Goal: Information Seeking & Learning: Learn about a topic

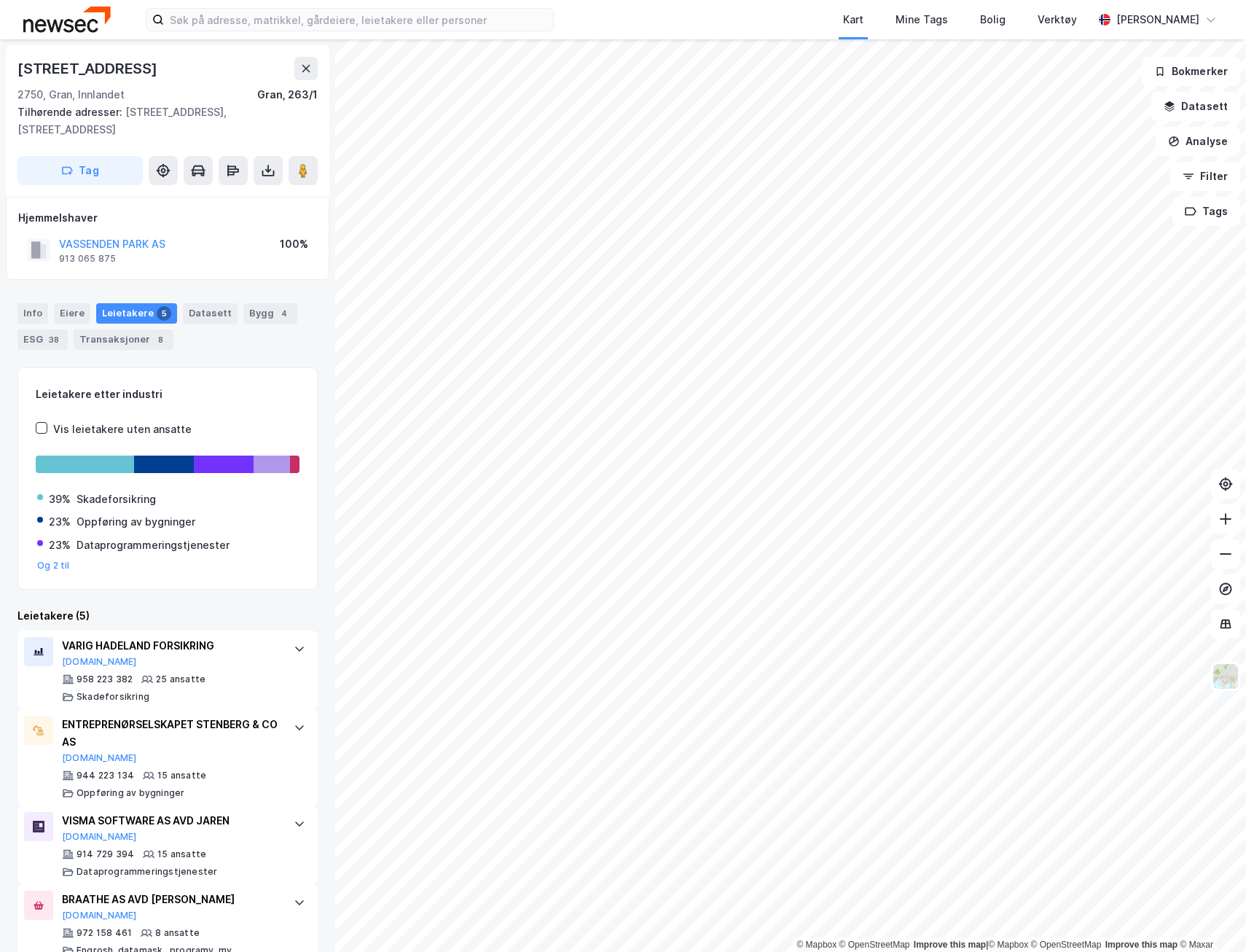
click at [69, 313] on div "Eiere" at bounding box center [71, 314] width 37 height 21
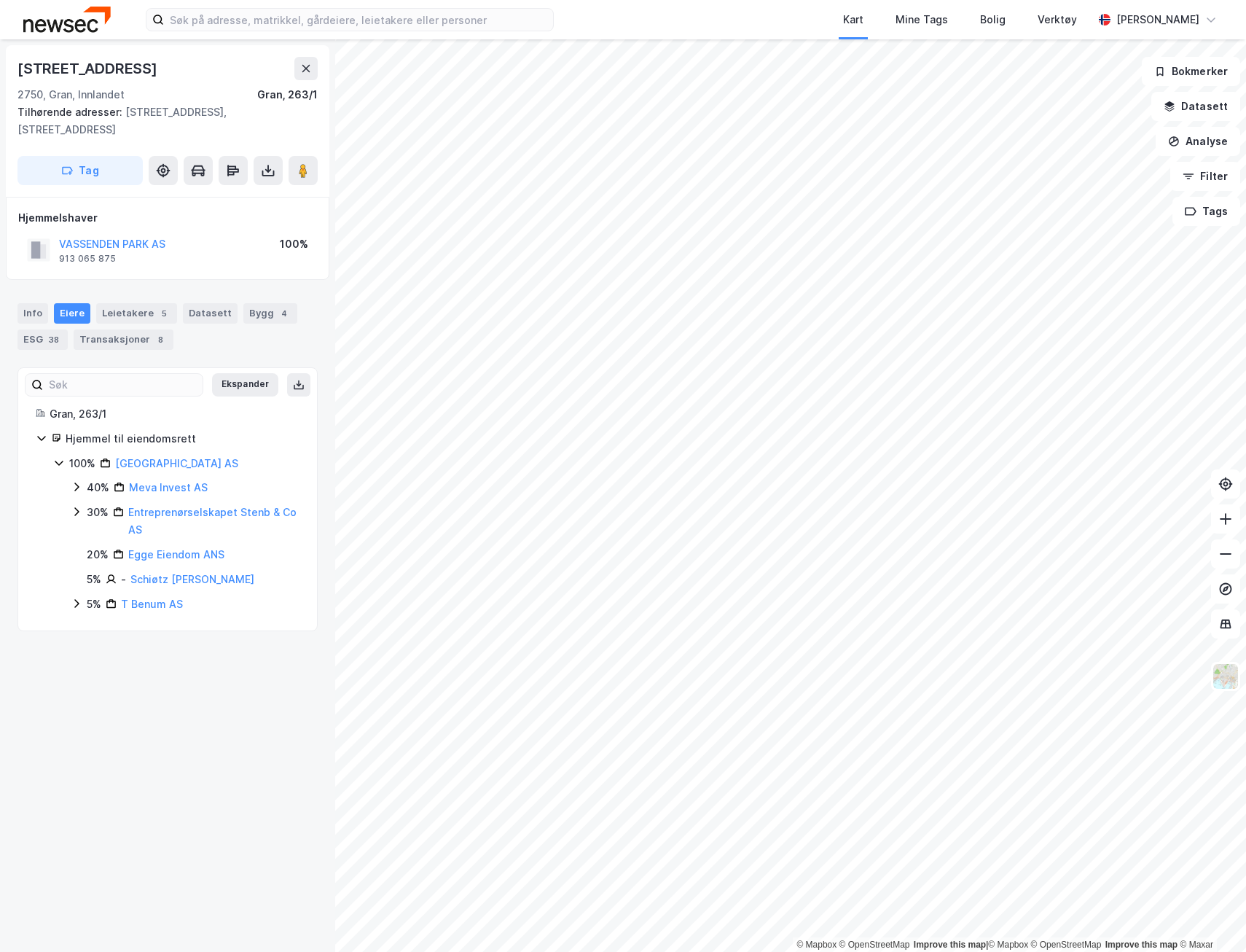
click at [150, 604] on link "T Benum AS" at bounding box center [152, 603] width 62 height 12
click at [152, 579] on link "Schiøtz [PERSON_NAME]" at bounding box center [192, 578] width 124 height 12
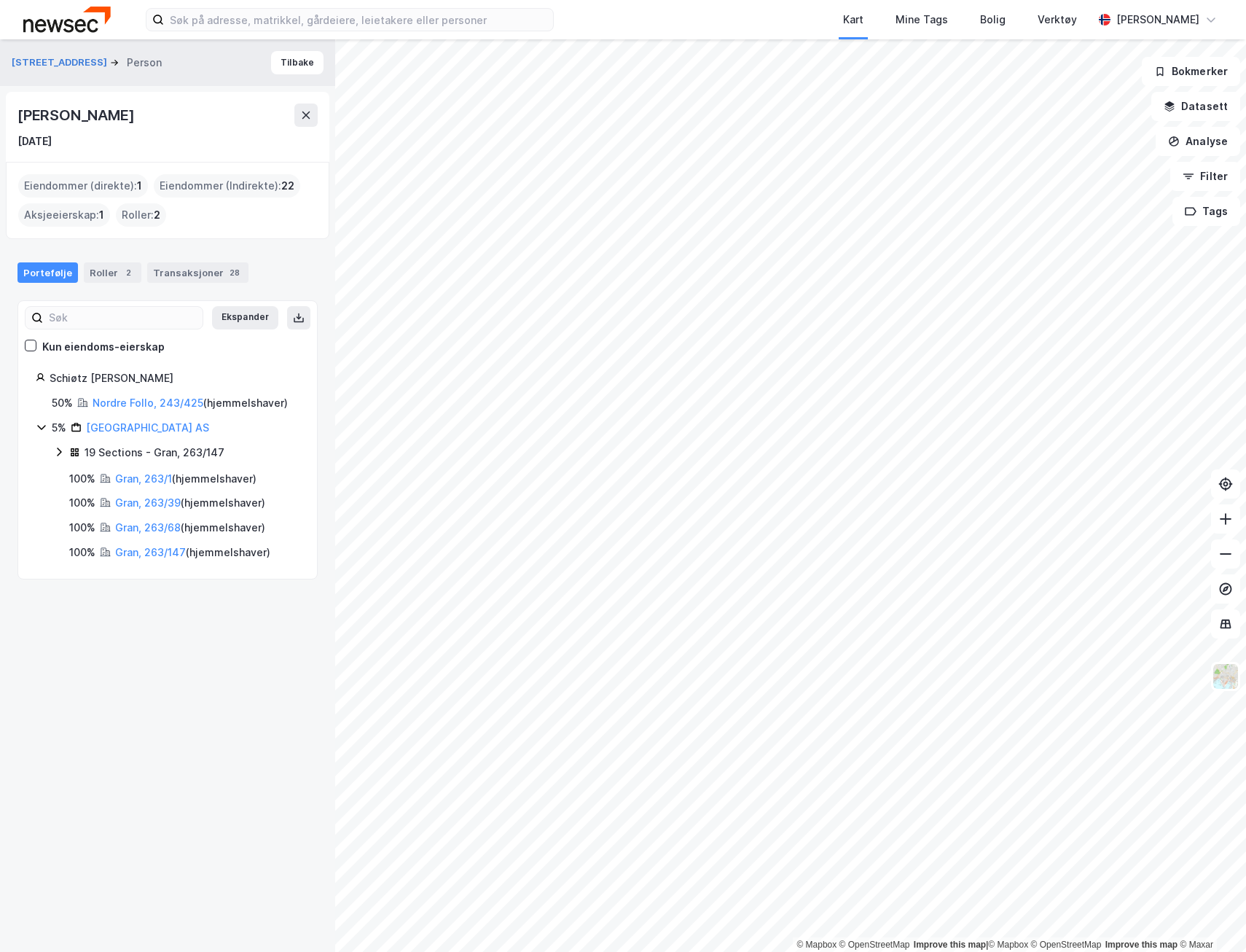
click at [109, 273] on div "Roller 2" at bounding box center [112, 272] width 57 height 21
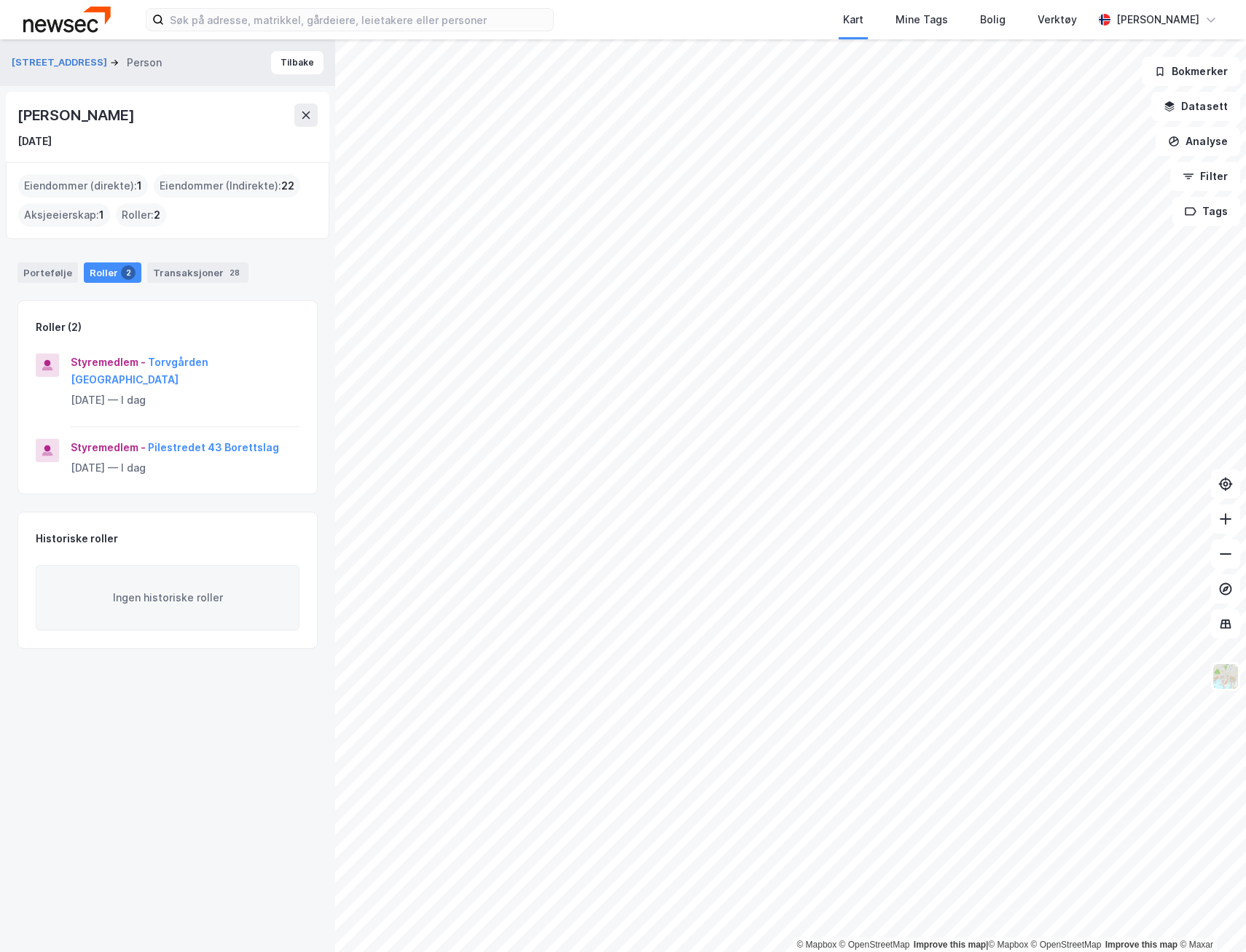
click at [207, 269] on div "Transaksjoner 28" at bounding box center [198, 272] width 101 height 21
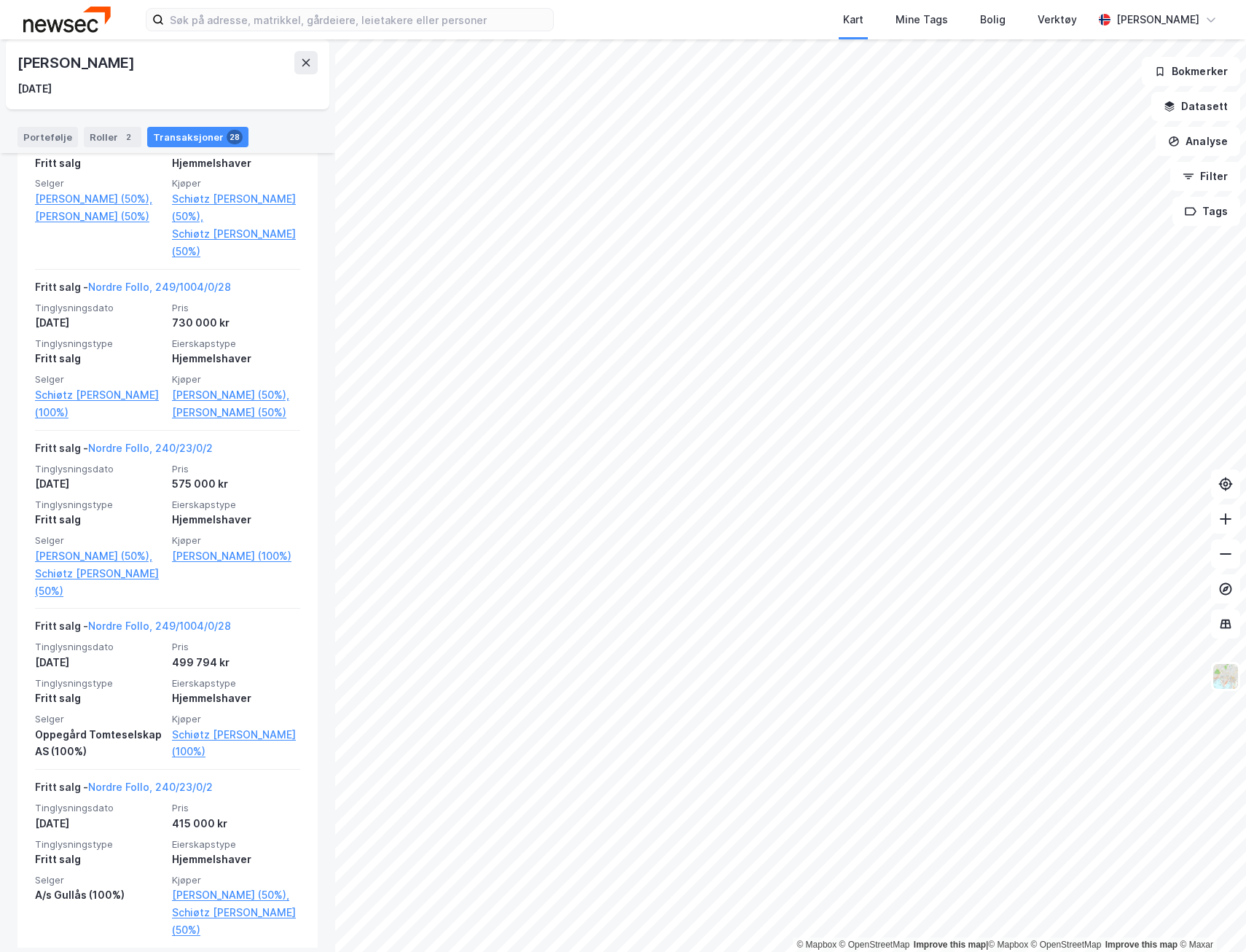
scroll to position [4508, 0]
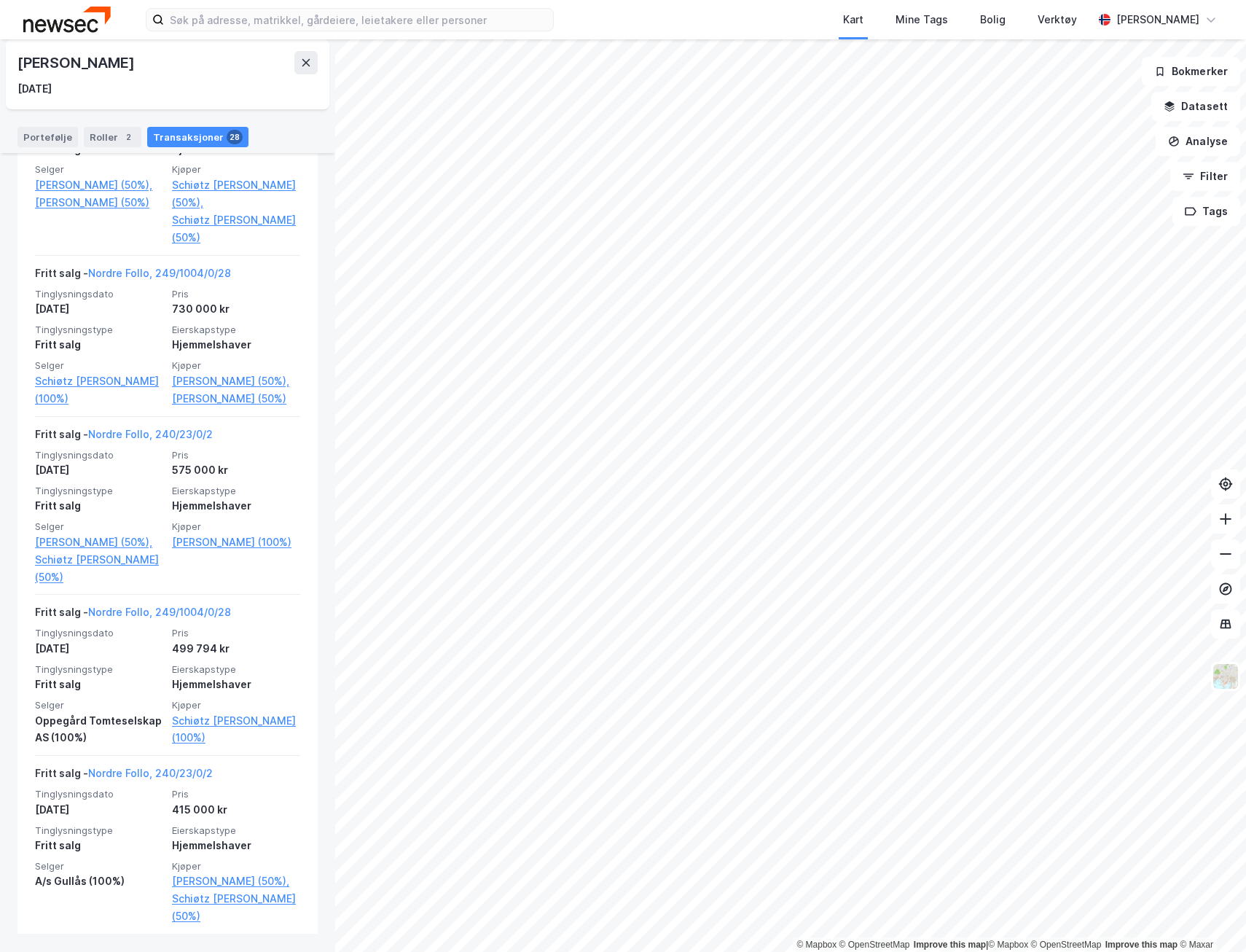
click at [213, 610] on link "Nordre Follo, 249/1004/0/28" at bounding box center [160, 611] width 143 height 12
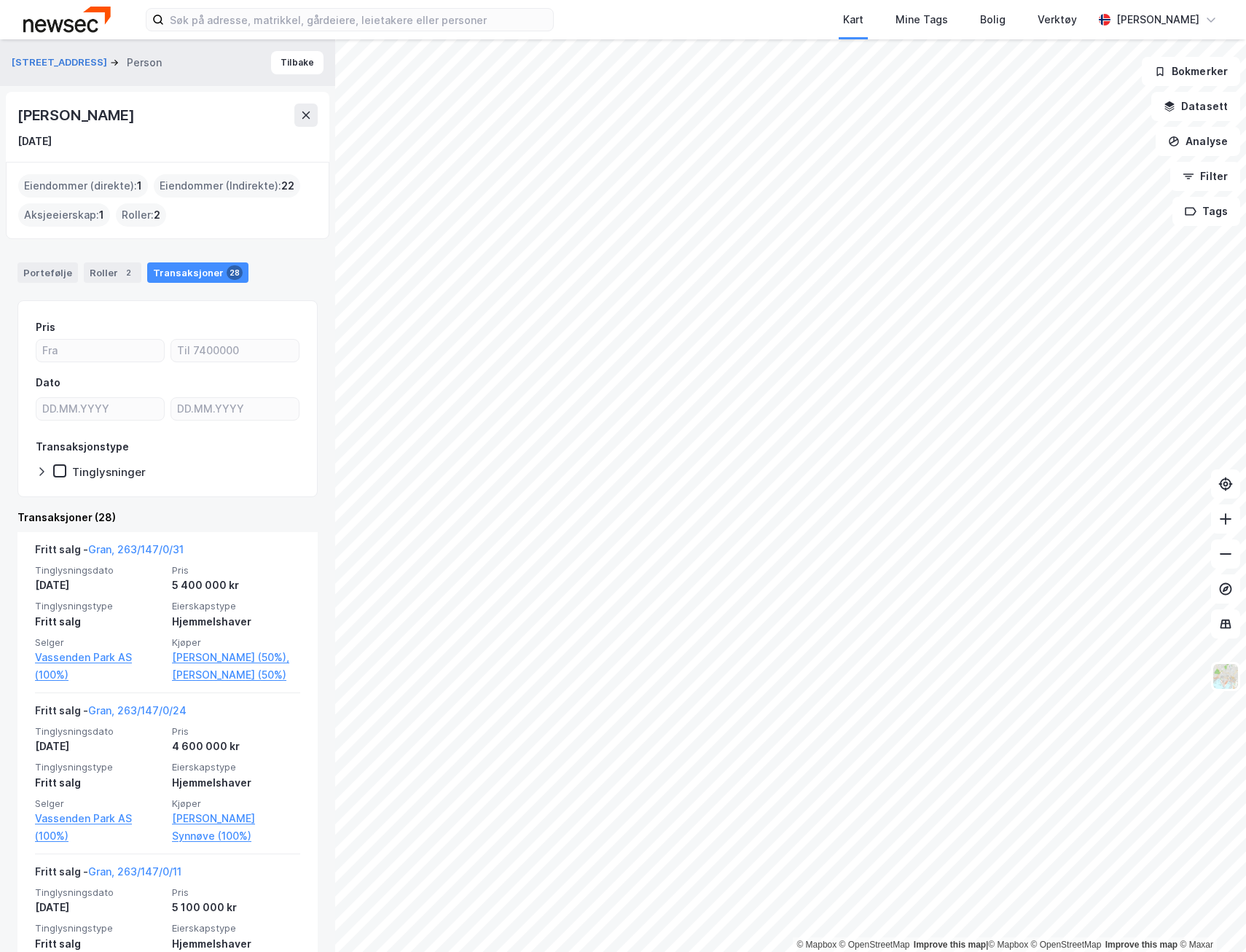
click at [49, 187] on div "Eiendommer (direkte) : 1" at bounding box center [83, 185] width 130 height 23
click at [33, 268] on div "Portefølje" at bounding box center [48, 272] width 60 height 21
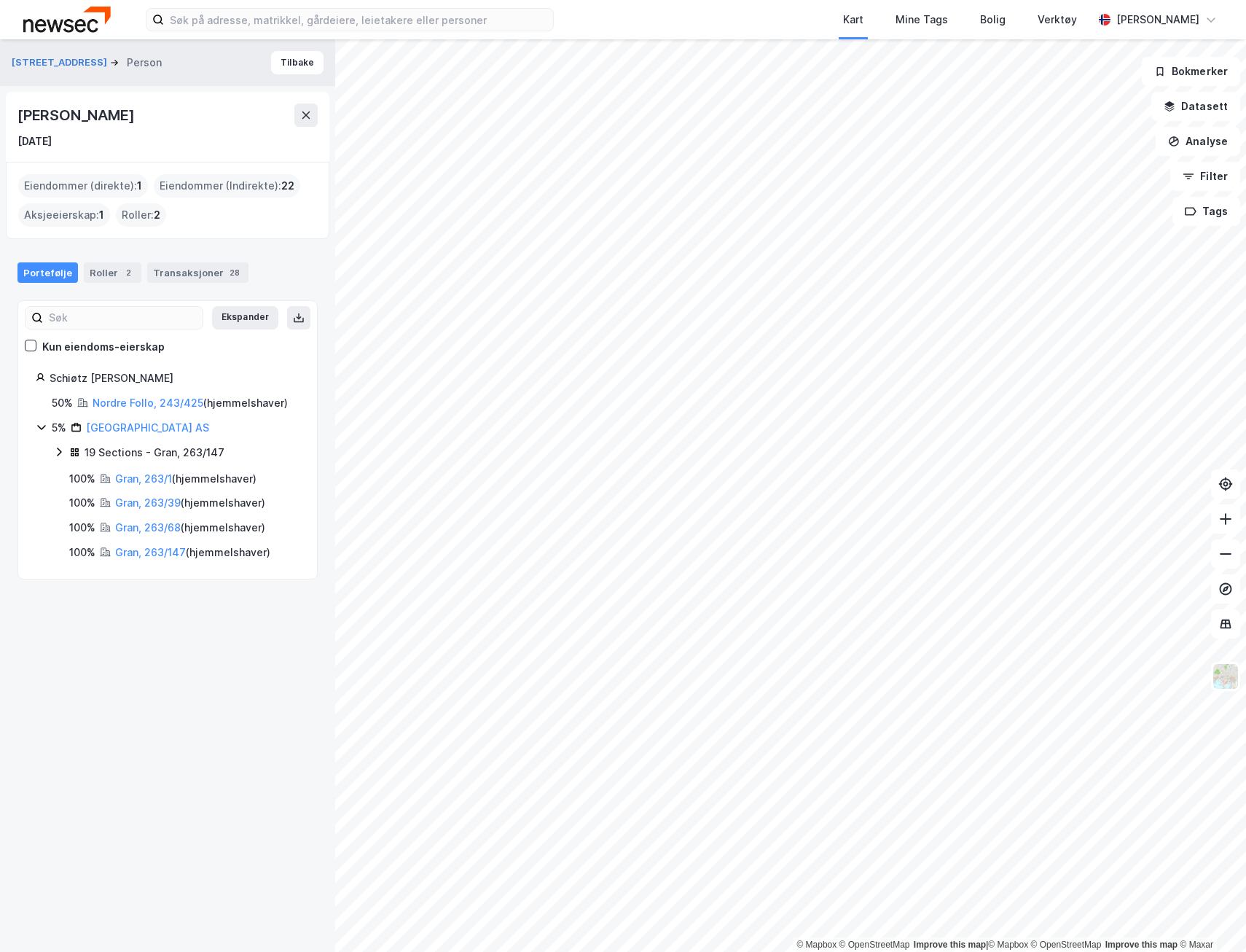
click at [128, 402] on link "Nordre Follo, 243/425" at bounding box center [148, 402] width 111 height 12
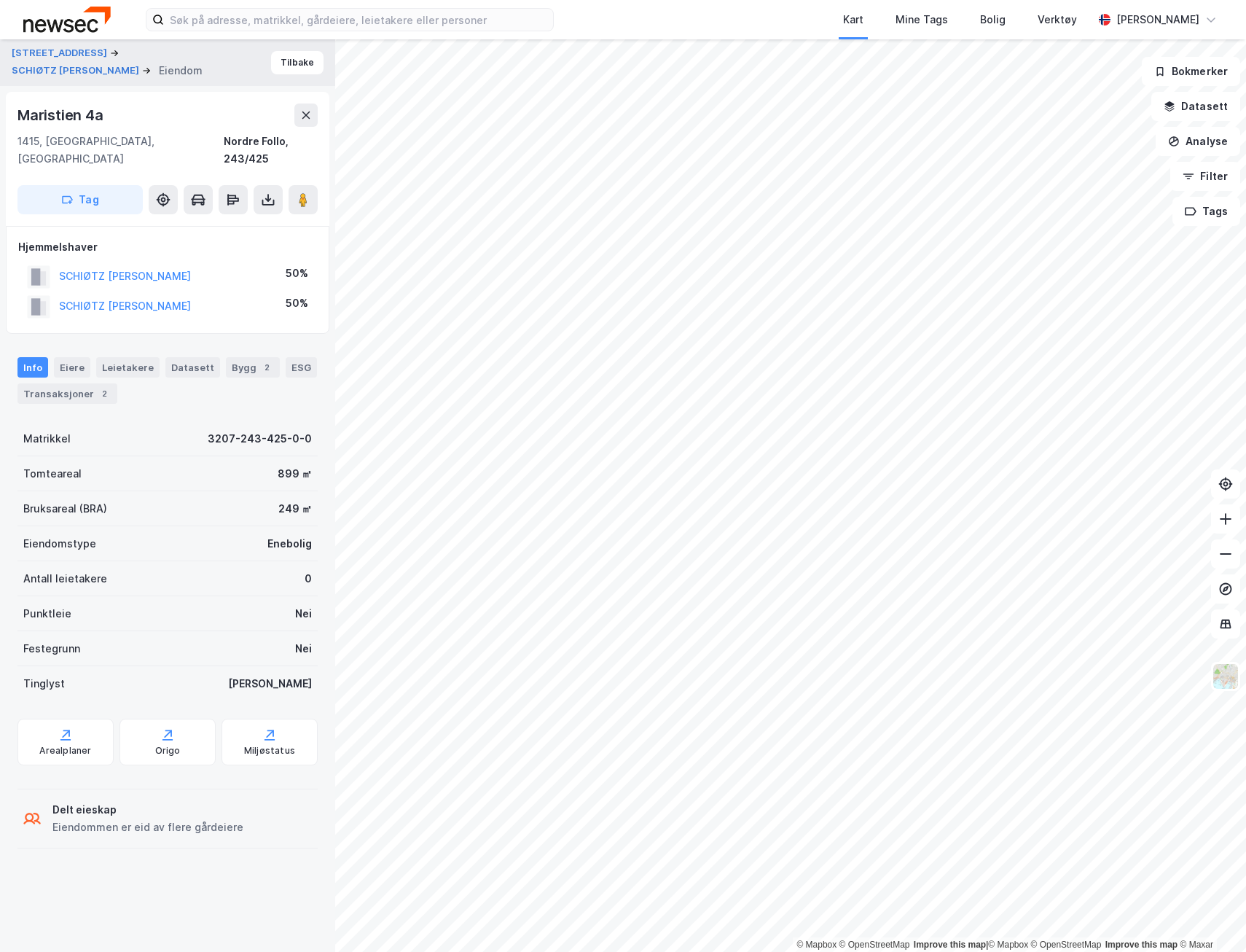
click at [308, 115] on icon at bounding box center [306, 115] width 8 height 8
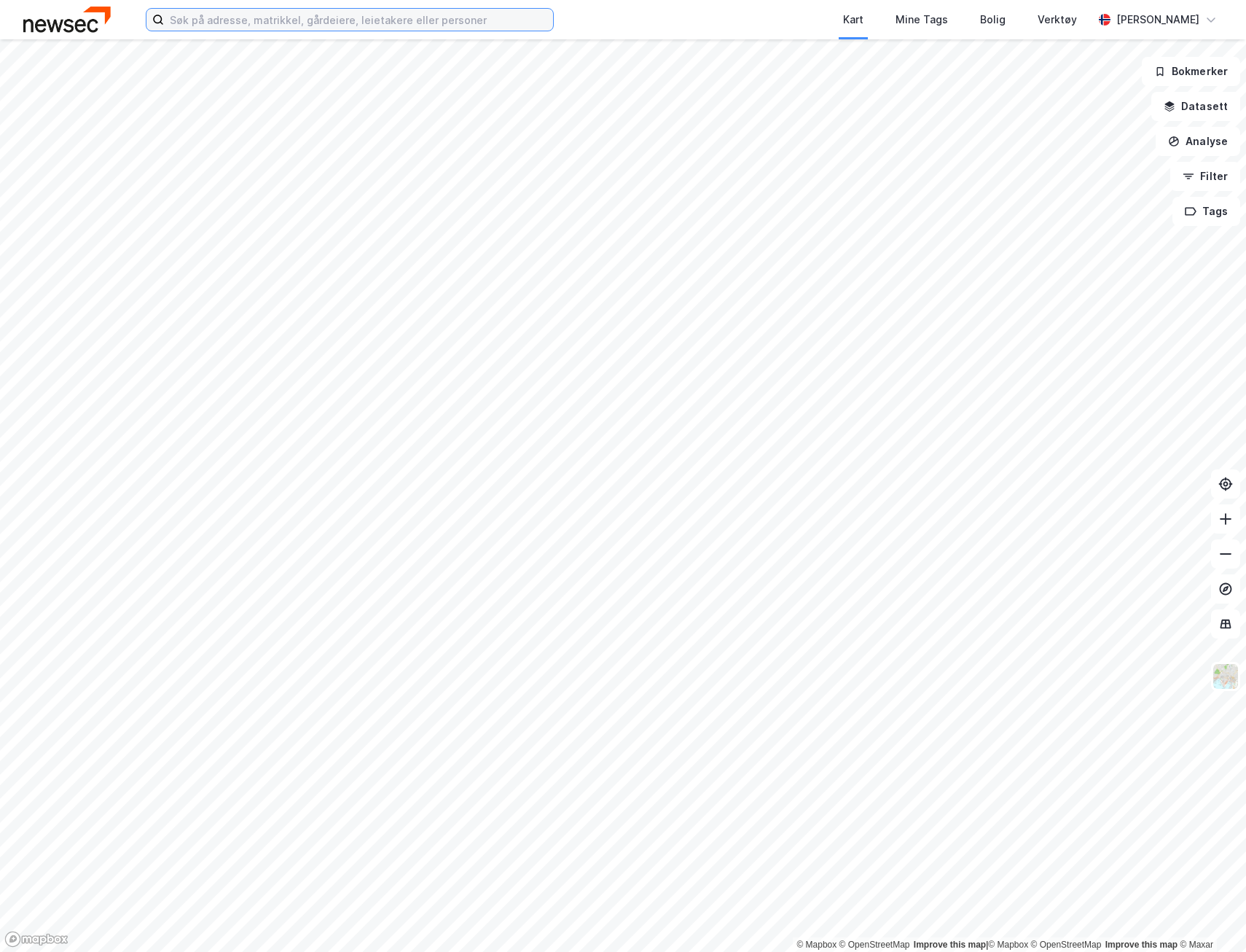
click at [268, 11] on input at bounding box center [359, 19] width 389 height 22
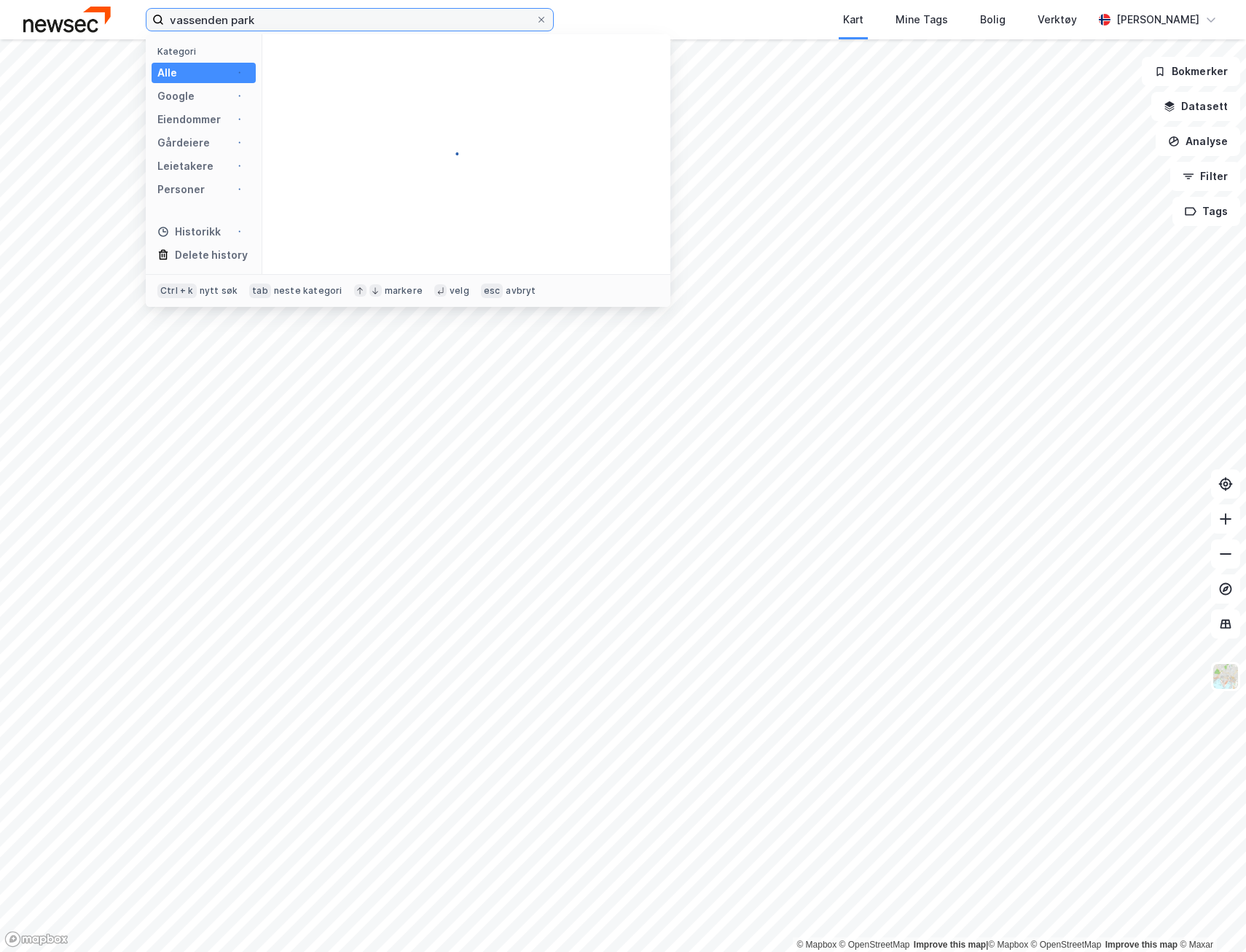
type input "vassenden park"
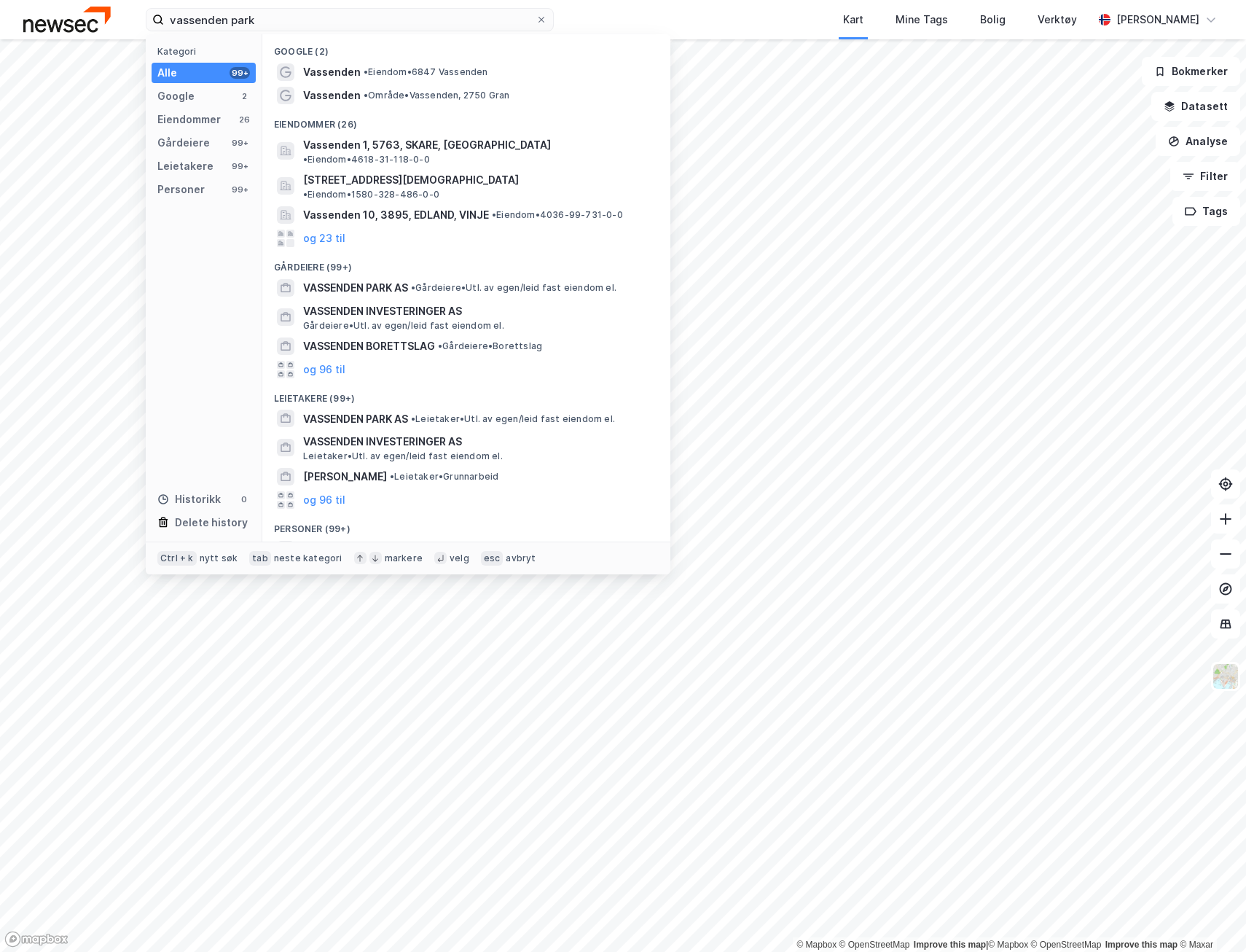
click at [360, 279] on span "VASSENDEN PARK AS" at bounding box center [356, 287] width 105 height 18
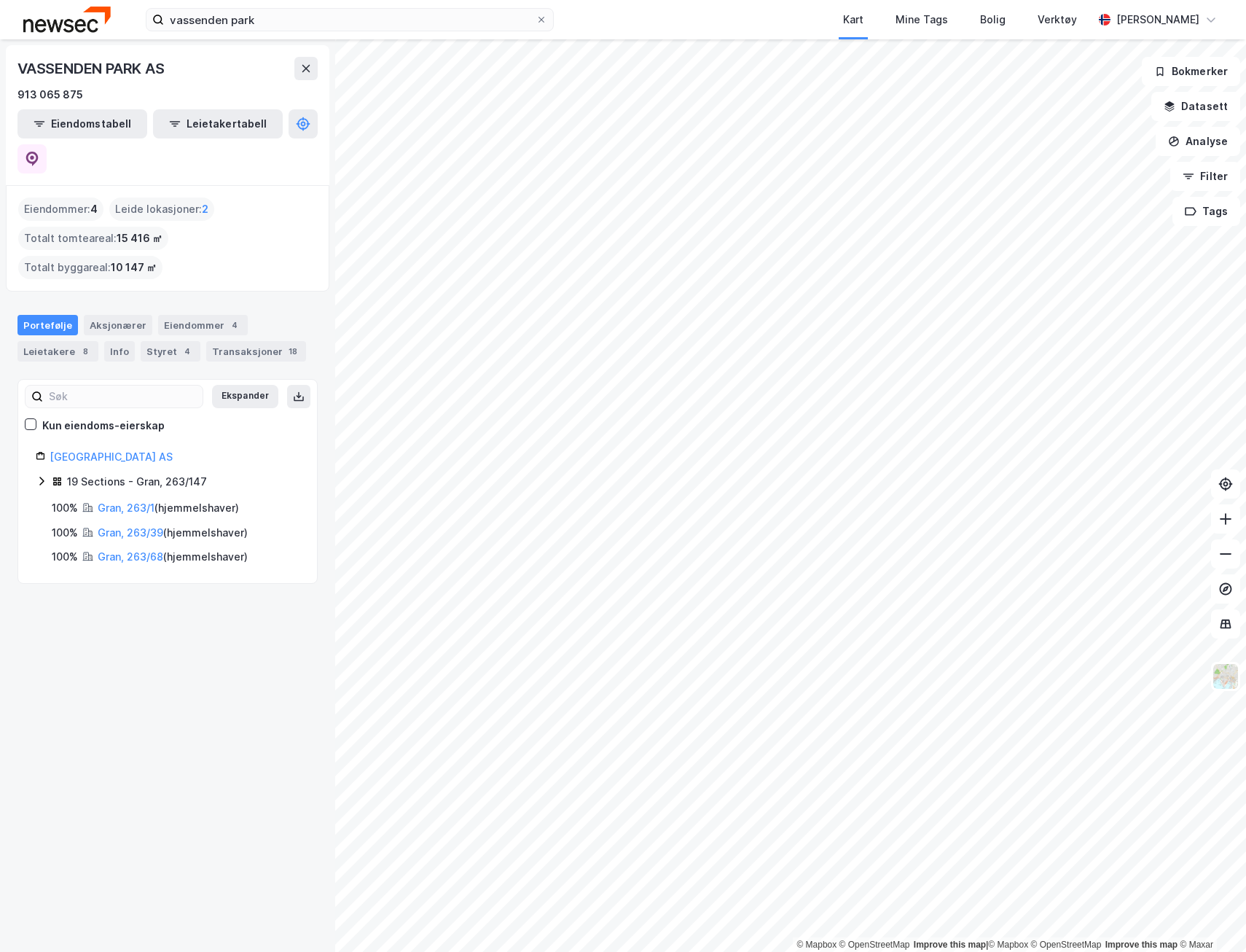
click at [156, 341] on div "Styret 4" at bounding box center [171, 351] width 60 height 21
